Goal: Find specific page/section: Find specific page/section

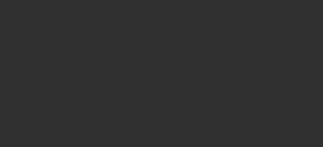
select select "10"
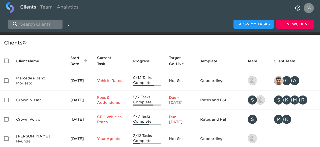
click at [40, 25] on input "search" at bounding box center [35, 24] width 54 height 9
paste input "Mercedes Benz of [GEOGRAPHIC_DATA]"
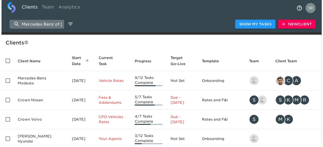
scroll to position [0, 30]
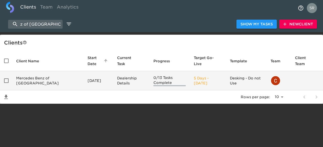
type input "Mercedes Benz of [GEOGRAPHIC_DATA]"
click at [35, 78] on td "Mercedes Benz of [GEOGRAPHIC_DATA]" at bounding box center [47, 80] width 71 height 19
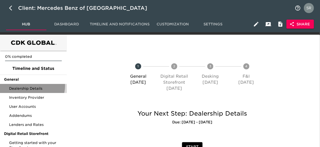
click at [32, 86] on span "Dealership Details" at bounding box center [36, 88] width 54 height 5
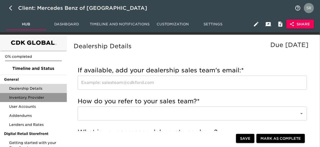
click at [28, 100] on span "Inventory Provider" at bounding box center [36, 97] width 54 height 5
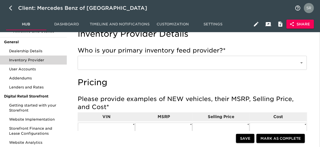
scroll to position [39, 0]
